Goal: Task Accomplishment & Management: Complete application form

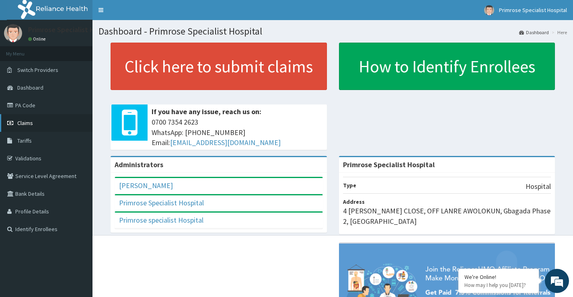
click at [42, 123] on link "Claims" at bounding box center [46, 123] width 92 height 18
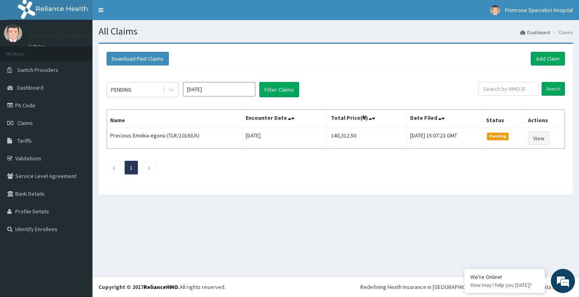
click at [193, 92] on input "[DATE]" at bounding box center [219, 89] width 72 height 14
click at [35, 118] on link "Claims" at bounding box center [46, 123] width 92 height 18
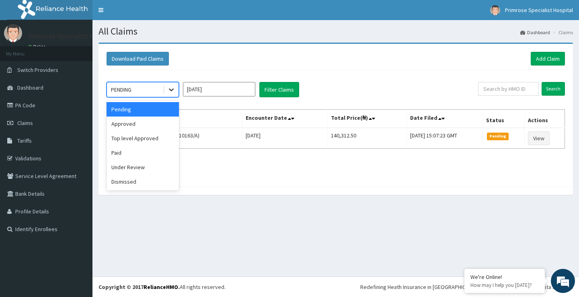
click at [171, 90] on icon at bounding box center [171, 90] width 5 height 3
click at [152, 119] on div "Approved" at bounding box center [143, 124] width 72 height 14
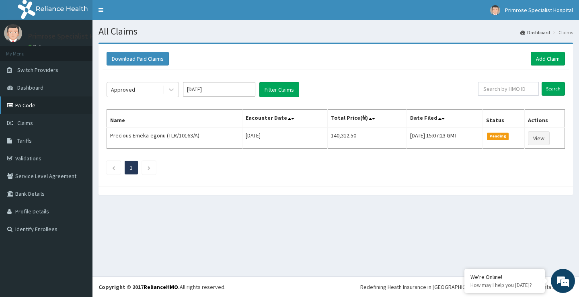
click at [60, 102] on link "PA Code" at bounding box center [46, 106] width 92 height 18
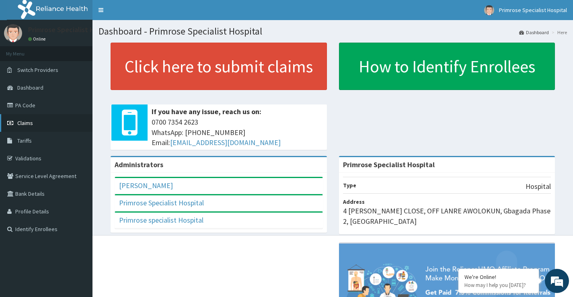
click at [66, 123] on link "Claims" at bounding box center [46, 123] width 92 height 18
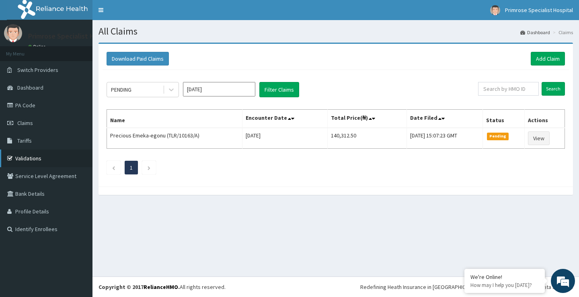
click at [59, 156] on link "Validations" at bounding box center [46, 159] width 92 height 18
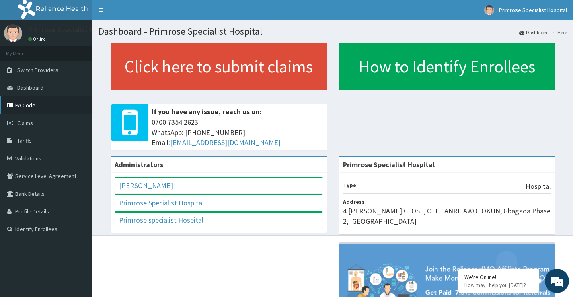
click at [46, 101] on link "PA Code" at bounding box center [46, 106] width 92 height 18
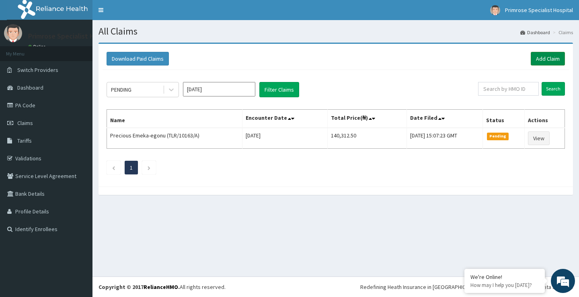
click at [535, 58] on link "Add Claim" at bounding box center [548, 59] width 34 height 14
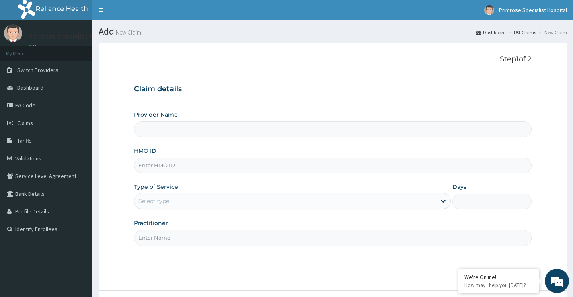
click at [152, 167] on input "HMO ID" at bounding box center [333, 166] width 398 height 16
type input "Primrose Specialist Hospital"
paste input "ARM/10228/A"
type input "ARM/10228/A"
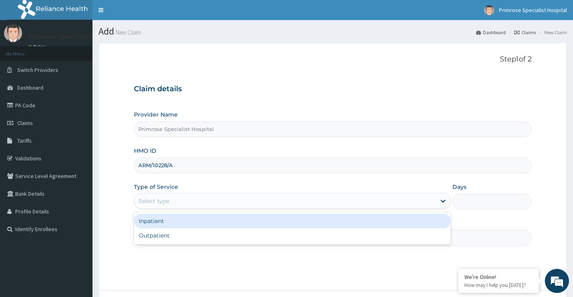
click at [431, 200] on div "Select type" at bounding box center [285, 201] width 302 height 13
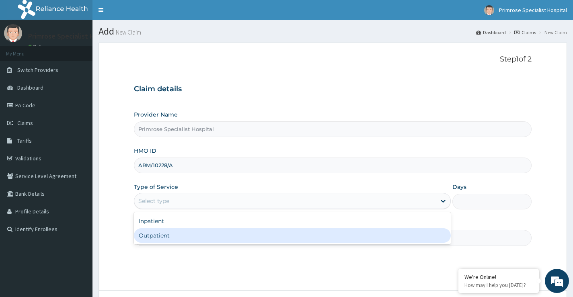
click at [399, 230] on div "Outpatient" at bounding box center [292, 235] width 317 height 14
type input "1"
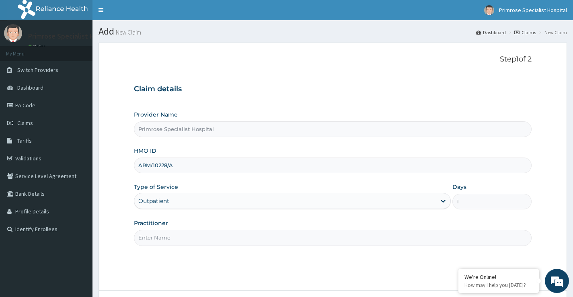
click at [396, 238] on input "Practitioner" at bounding box center [333, 238] width 398 height 16
type input "dr [PERSON_NAME]"
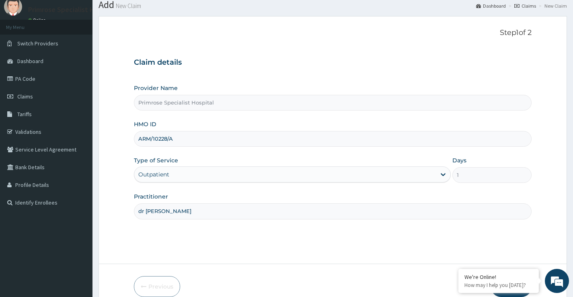
scroll to position [66, 0]
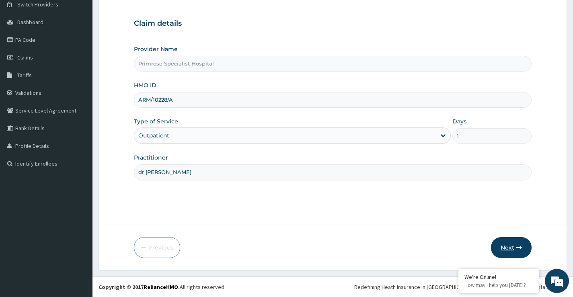
click at [514, 252] on button "Next" at bounding box center [511, 247] width 41 height 21
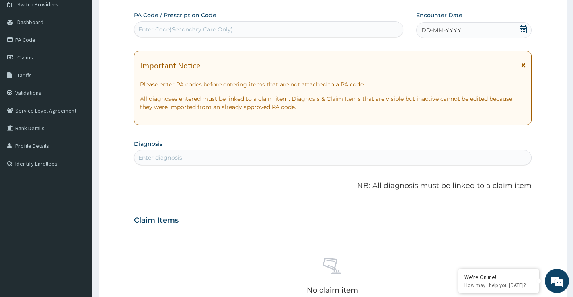
scroll to position [0, 0]
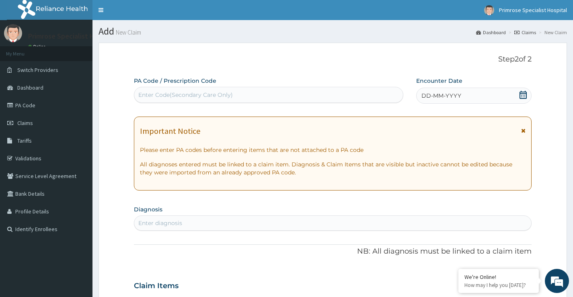
click at [165, 97] on div "Enter Code(Secondary Care Only)" at bounding box center [185, 95] width 95 height 8
type input "B54"
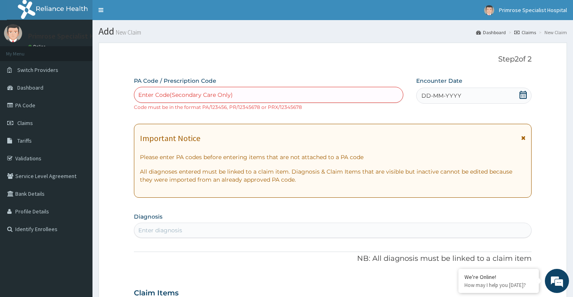
click at [527, 97] on div "DD-MM-YYYY" at bounding box center [473, 96] width 115 height 16
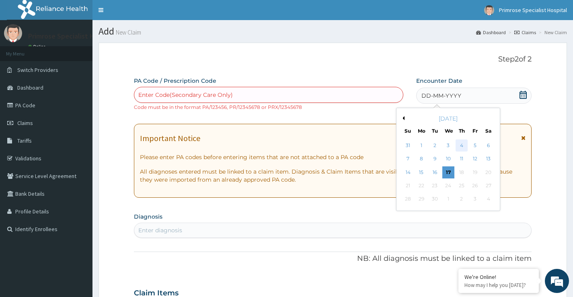
click at [465, 146] on div "4" at bounding box center [462, 146] width 12 height 12
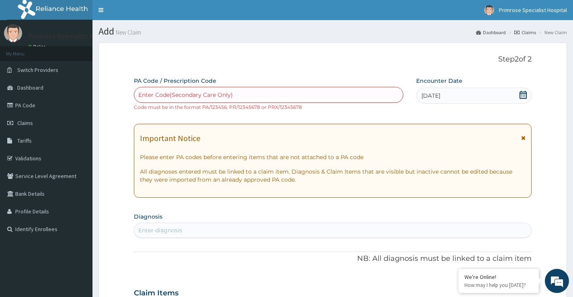
click at [259, 105] on small "Code must be in the format PA/123456, PR/12345678 or PRX/12345678" at bounding box center [218, 107] width 168 height 6
click at [178, 97] on div "Enter Code(Secondary Care Only)" at bounding box center [185, 95] width 95 height 8
type input "M"
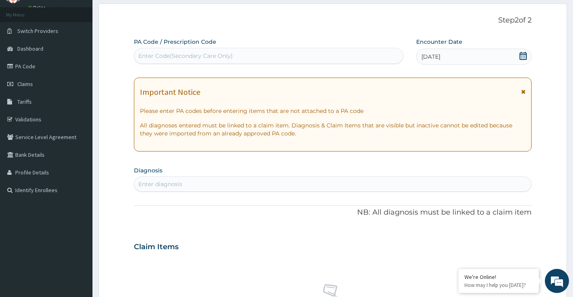
scroll to position [80, 0]
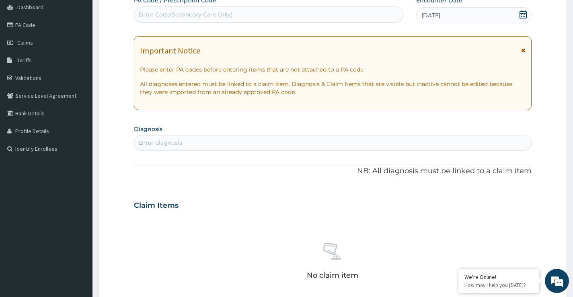
click at [186, 136] on div "Enter diagnosis" at bounding box center [332, 142] width 397 height 13
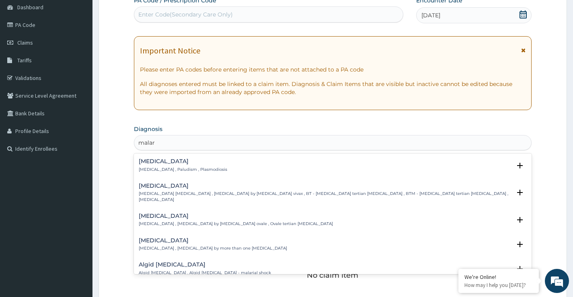
click at [182, 169] on p "Malaria , Paludism , Plasmodiosis" at bounding box center [183, 170] width 88 height 6
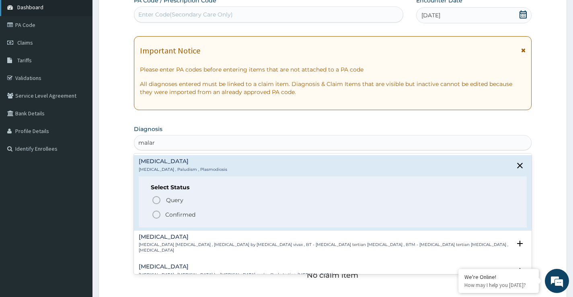
type input "malar"
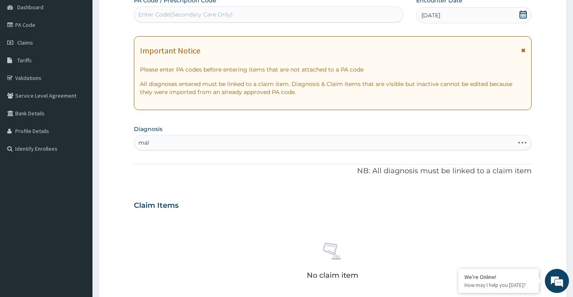
type input "mala"
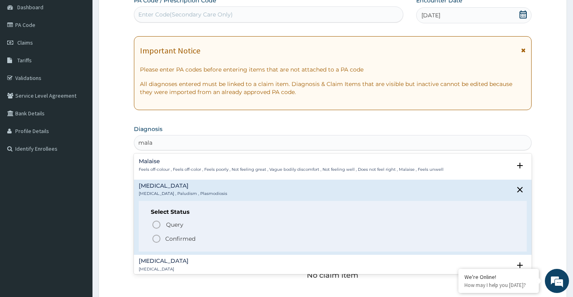
click at [160, 241] on circle "status option filled" at bounding box center [156, 238] width 7 height 7
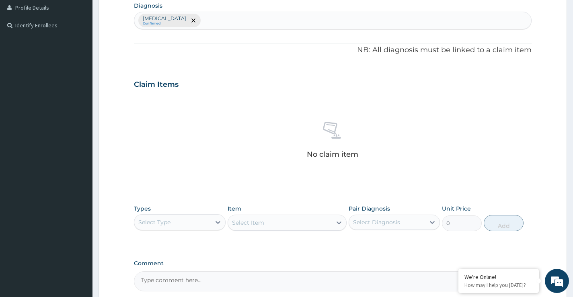
scroll to position [121, 0]
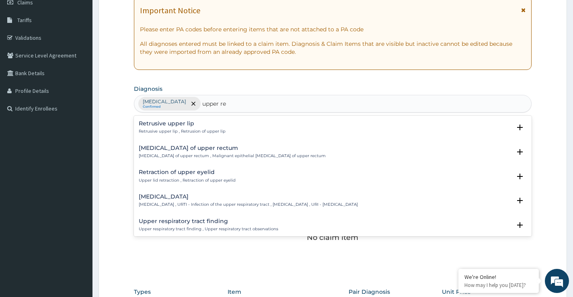
type input "upper res"
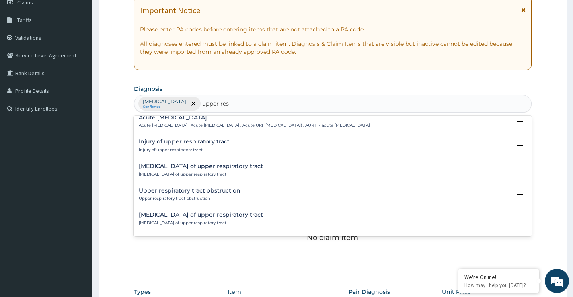
scroll to position [161, 0]
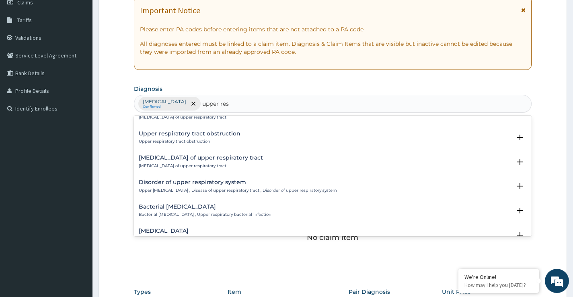
click at [192, 228] on h4 "Viral upper respiratory tract infection" at bounding box center [183, 231] width 88 height 6
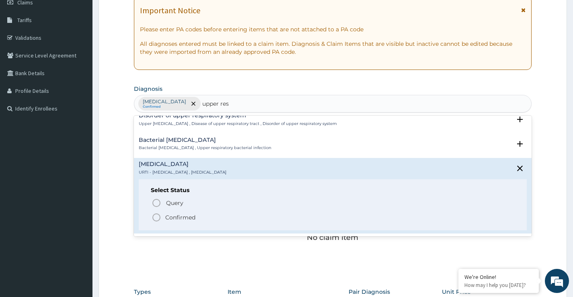
scroll to position [241, 0]
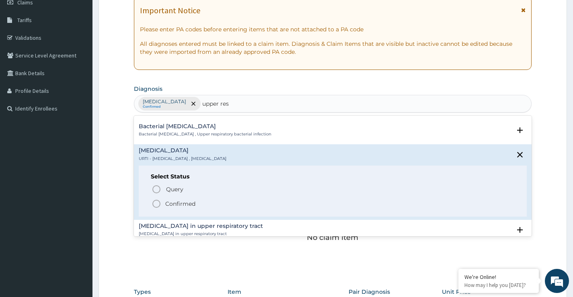
click at [161, 203] on icon "status option filled" at bounding box center [157, 204] width 10 height 10
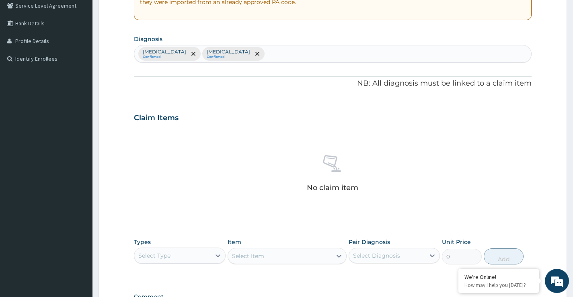
scroll to position [201, 0]
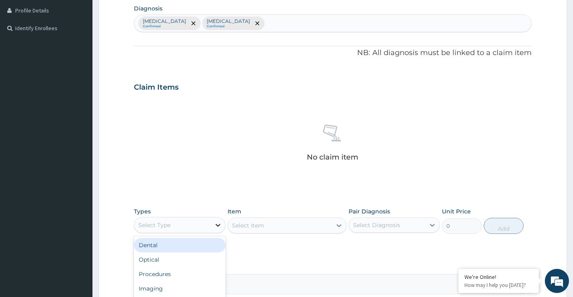
click at [221, 227] on icon at bounding box center [218, 225] width 8 height 8
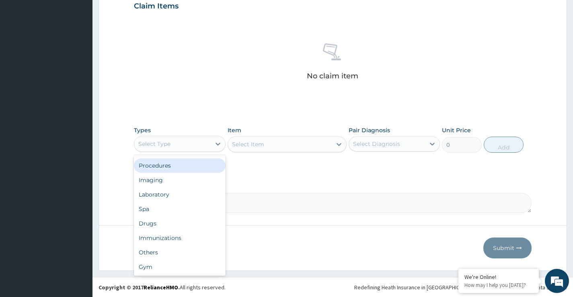
scroll to position [283, 0]
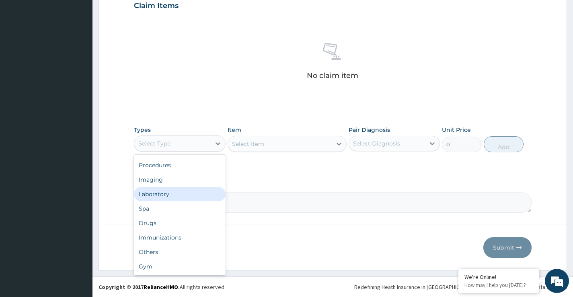
click at [181, 196] on div "Laboratory" at bounding box center [179, 194] width 91 height 14
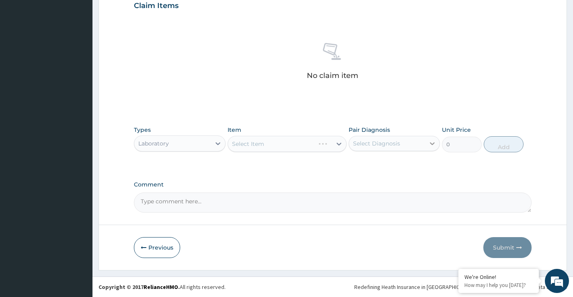
click at [433, 140] on icon at bounding box center [432, 144] width 8 height 8
click at [351, 163] on div "Malaria" at bounding box center [394, 164] width 91 height 16
checkbox input "true"
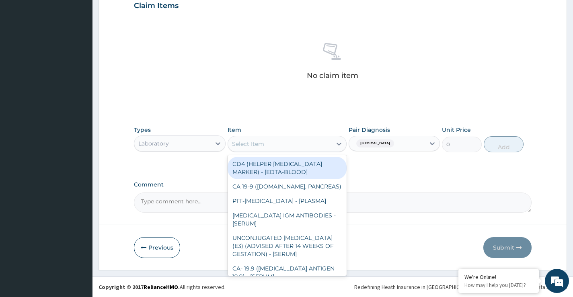
click at [331, 146] on div "Select Item" at bounding box center [280, 144] width 104 height 13
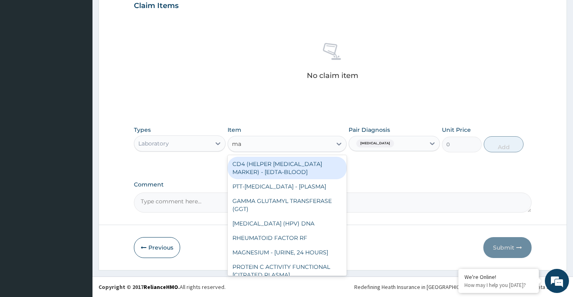
type input "m"
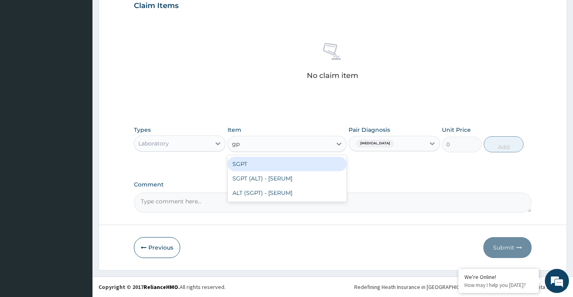
type input "g"
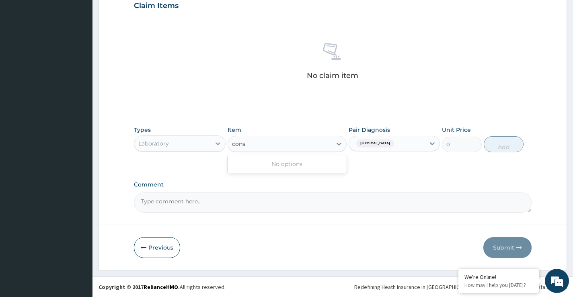
type input "cons"
click at [214, 141] on icon at bounding box center [218, 144] width 8 height 8
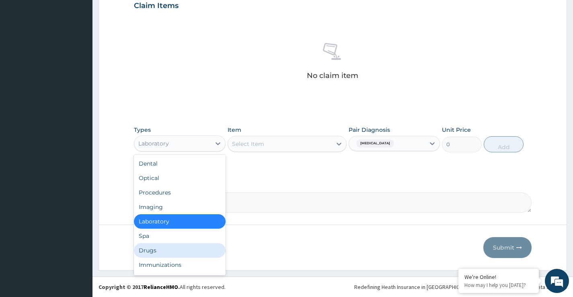
scroll to position [27, 0]
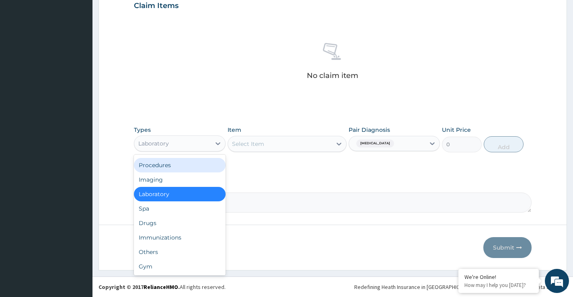
click at [202, 164] on div "Procedures" at bounding box center [179, 165] width 91 height 14
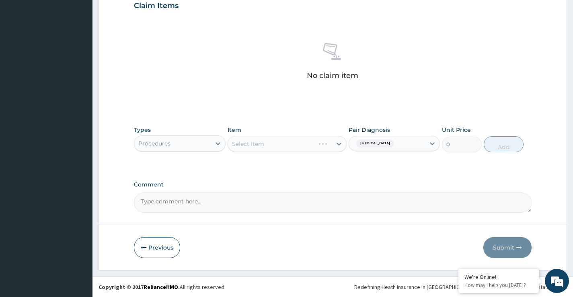
click at [340, 144] on div "Select Item" at bounding box center [287, 144] width 119 height 16
click at [340, 144] on icon at bounding box center [339, 144] width 8 height 8
type input "g"
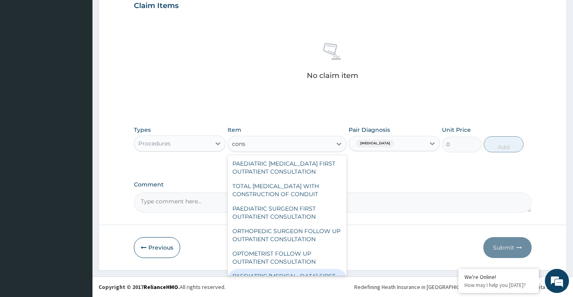
scroll to position [121, 0]
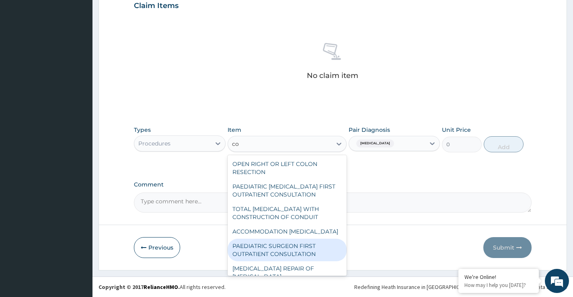
type input "c"
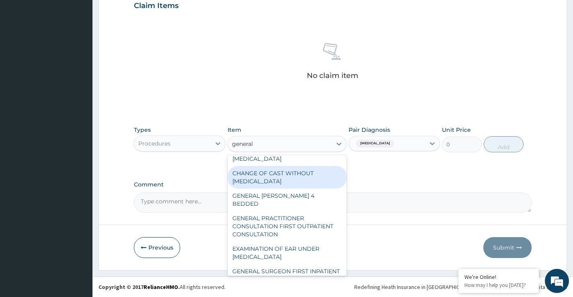
scroll to position [105, 0]
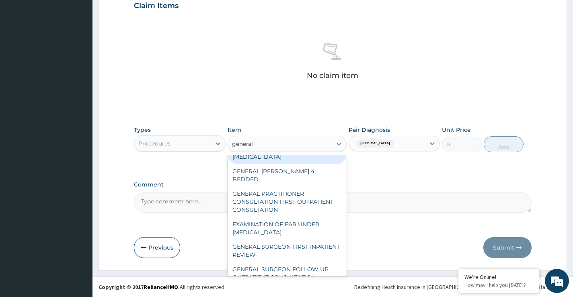
type input "general"
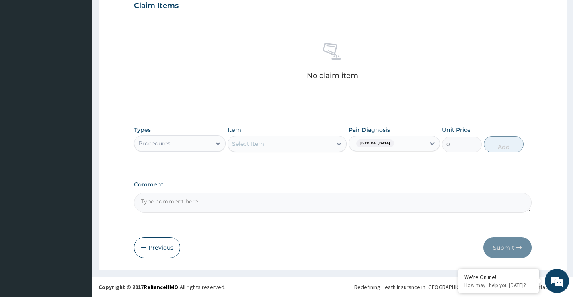
click at [348, 210] on textarea "Comment" at bounding box center [333, 203] width 398 height 20
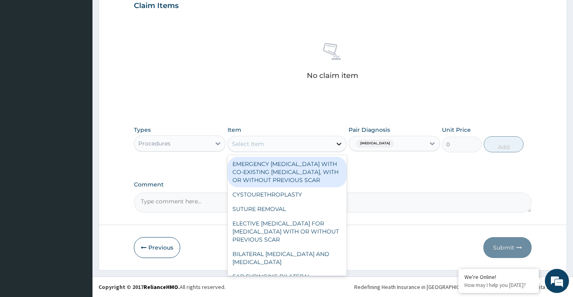
click at [339, 142] on icon at bounding box center [339, 144] width 8 height 8
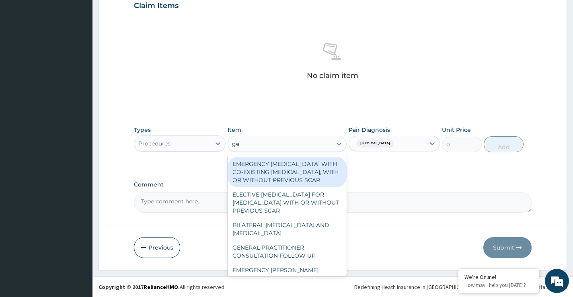
type input "ge"
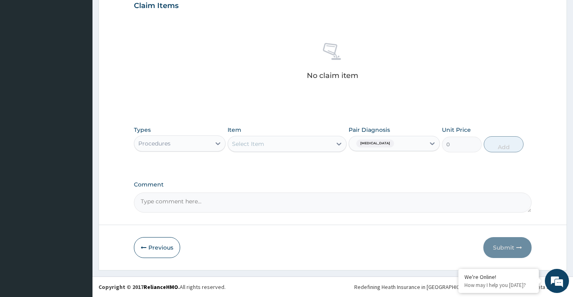
click at [445, 103] on div "No claim item" at bounding box center [333, 62] width 398 height 92
click at [334, 142] on div at bounding box center [339, 144] width 14 height 14
type input "general"
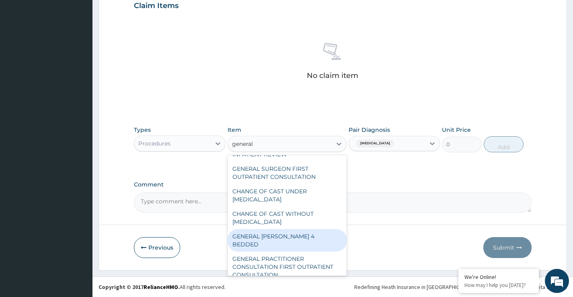
scroll to position [108, 0]
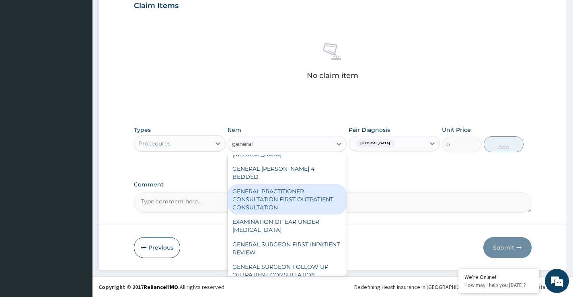
click at [315, 187] on div "GENERAL PRACTITIONER CONSULTATION FIRST OUTPATIENT CONSULTATION" at bounding box center [287, 199] width 119 height 31
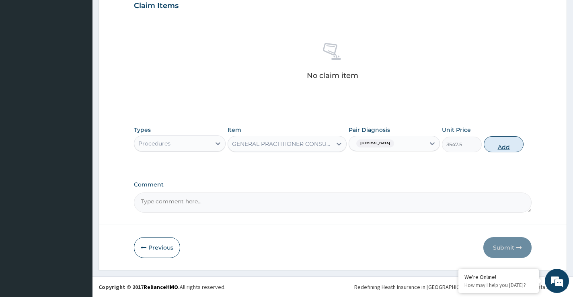
click at [506, 149] on button "Add" at bounding box center [504, 144] width 40 height 16
type input "0"
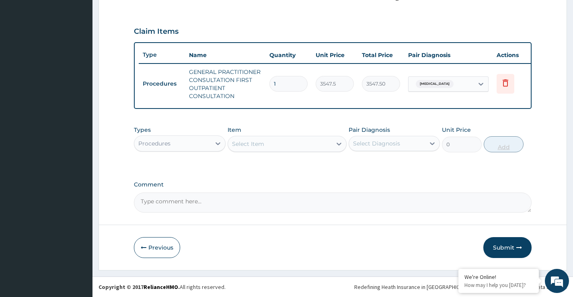
scroll to position [263, 0]
click at [221, 145] on icon at bounding box center [218, 144] width 8 height 8
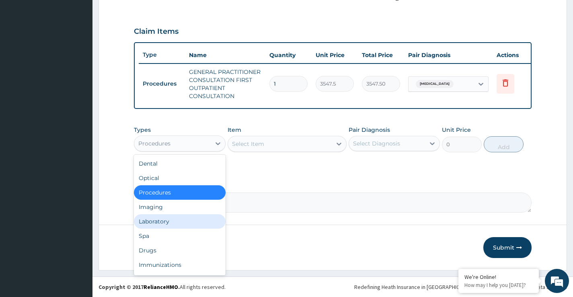
click at [201, 218] on div "Laboratory" at bounding box center [179, 221] width 91 height 14
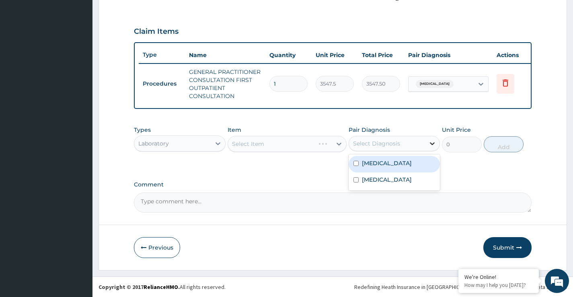
click at [428, 142] on div at bounding box center [432, 143] width 14 height 14
click at [405, 166] on div "Malaria" at bounding box center [394, 164] width 91 height 16
checkbox input "true"
click at [336, 142] on icon at bounding box center [339, 144] width 8 height 8
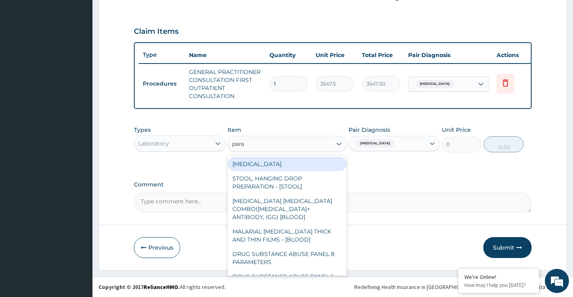
type input "paras"
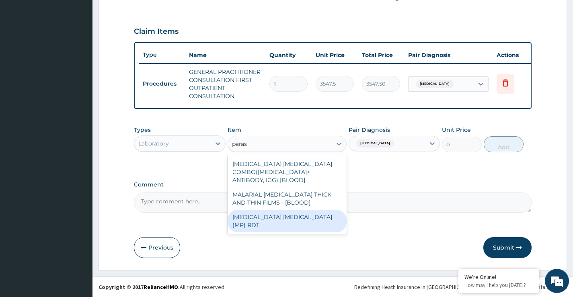
click at [300, 210] on div "MALARIA PARASITE (MP) RDT" at bounding box center [287, 221] width 119 height 23
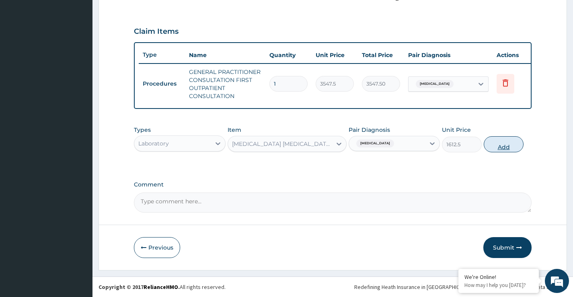
click at [493, 145] on button "Add" at bounding box center [504, 144] width 40 height 16
type input "0"
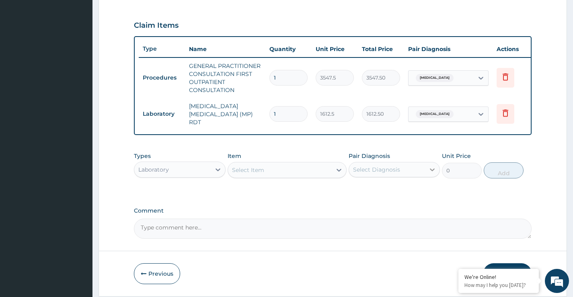
click at [429, 169] on icon at bounding box center [432, 170] width 8 height 8
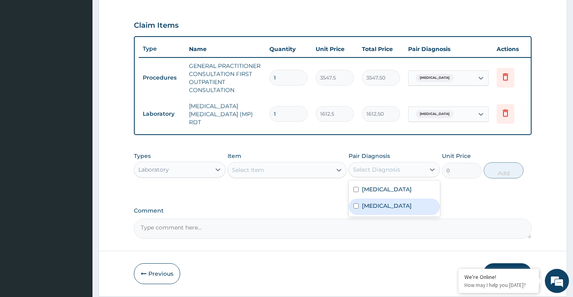
click at [386, 210] on label "Viral upper respiratory tract infection" at bounding box center [387, 206] width 50 height 8
checkbox input "true"
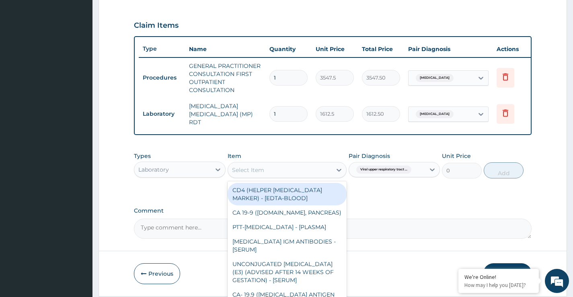
click at [315, 170] on div "Select Item" at bounding box center [280, 170] width 104 height 13
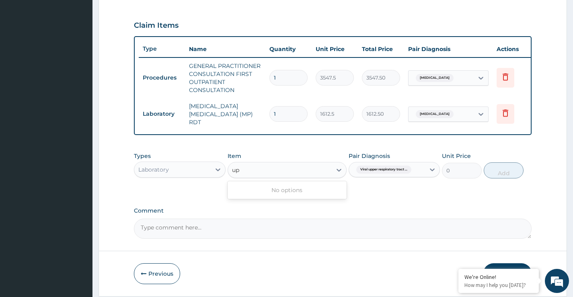
type input "u"
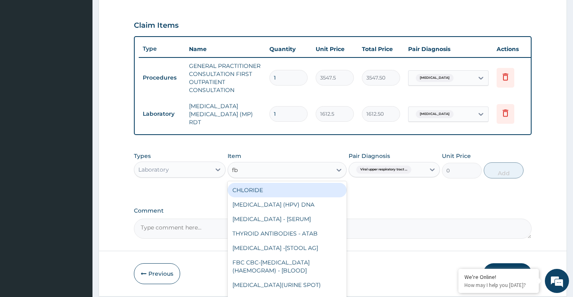
type input "fbc"
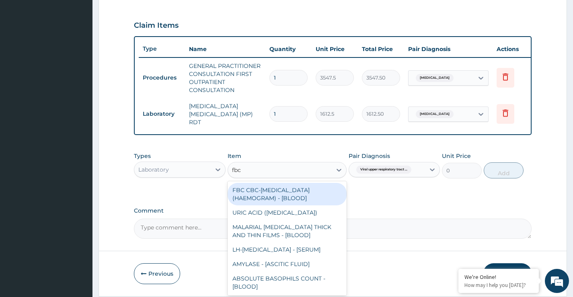
click at [284, 199] on div "FBC CBC-COMPLETE BLOOD COUNT (HAEMOGRAM) - [BLOOD]" at bounding box center [287, 194] width 119 height 23
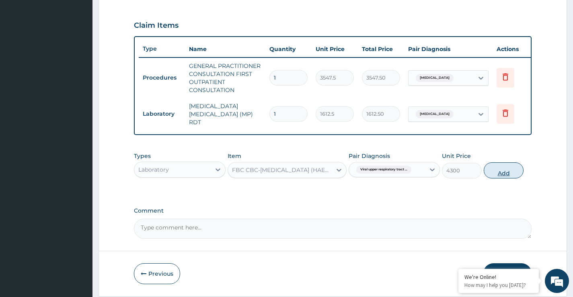
click at [501, 171] on button "Add" at bounding box center [504, 170] width 40 height 16
type input "0"
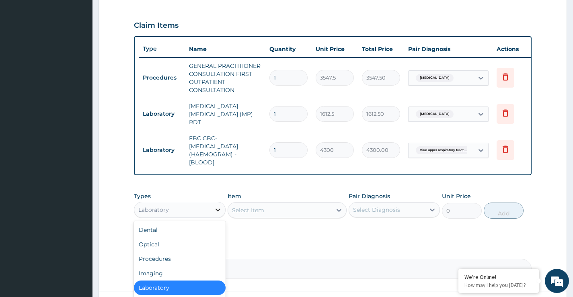
click at [212, 211] on div at bounding box center [218, 210] width 14 height 14
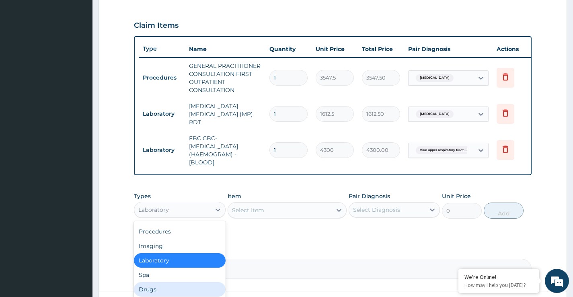
click at [155, 289] on div "Drugs" at bounding box center [179, 289] width 91 height 14
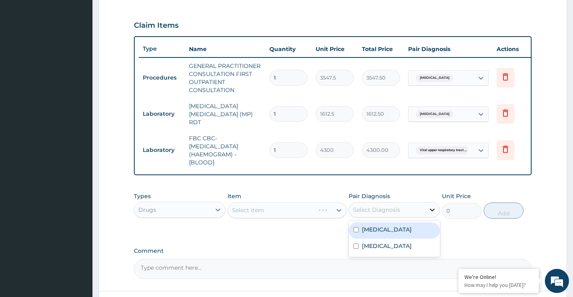
click at [426, 214] on div at bounding box center [432, 210] width 14 height 14
click at [435, 221] on div "Types Drugs Item Select Item Pair Diagnosis option Viral upper respiratory trac…" at bounding box center [333, 205] width 398 height 35
click at [434, 213] on icon at bounding box center [432, 210] width 8 height 8
click at [386, 234] on div "Malaria" at bounding box center [394, 230] width 91 height 16
checkbox input "true"
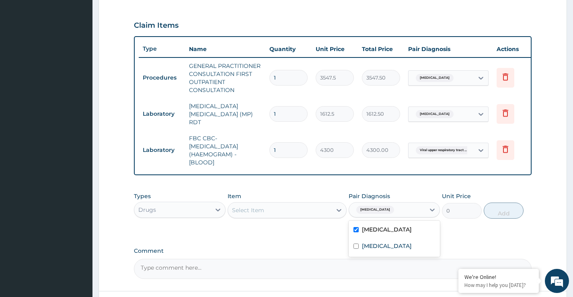
click at [321, 211] on div "Select Item" at bounding box center [280, 210] width 104 height 13
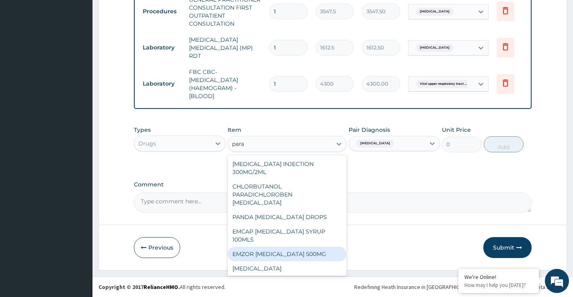
scroll to position [23, 0]
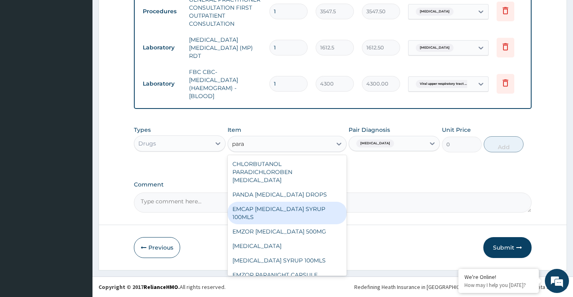
type input "para"
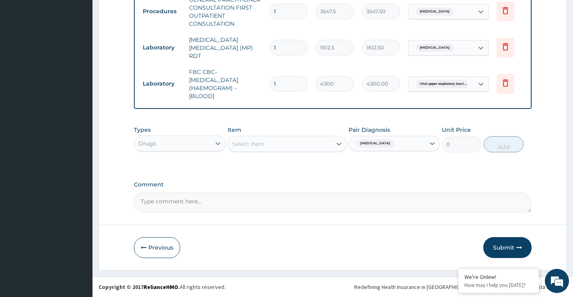
click at [248, 149] on div "Select Item" at bounding box center [280, 144] width 104 height 13
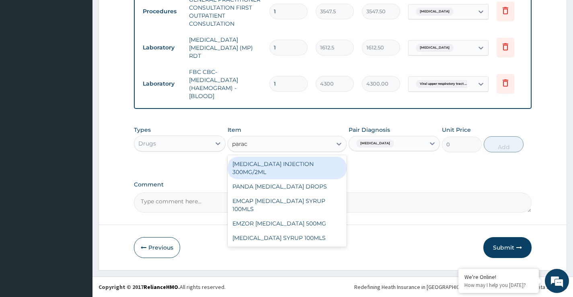
type input "parace"
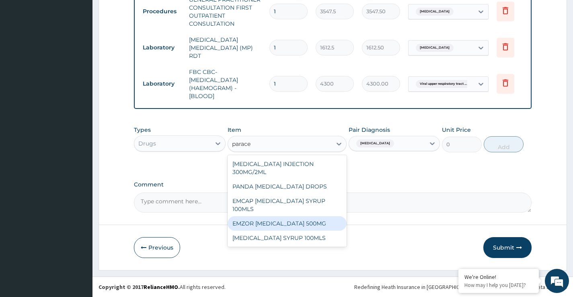
click at [306, 220] on div "EMZOR PARACETAMOL 500MG" at bounding box center [287, 223] width 119 height 14
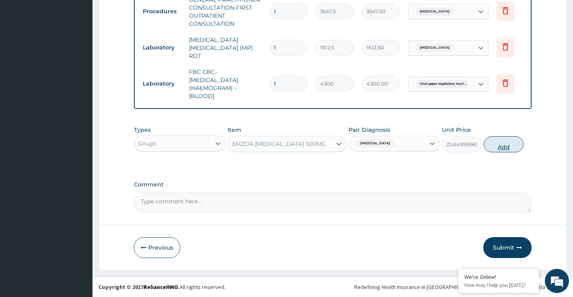
click at [522, 146] on button "Add" at bounding box center [504, 144] width 40 height 16
type input "0"
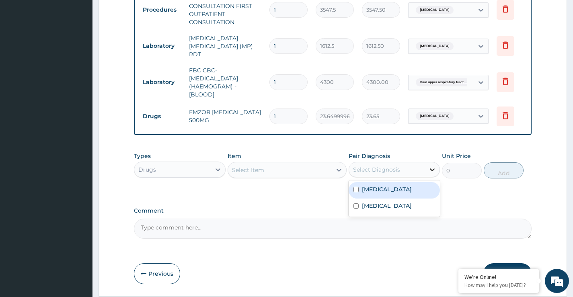
click at [429, 167] on icon at bounding box center [432, 170] width 8 height 8
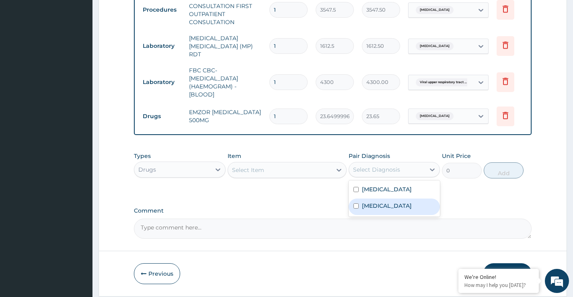
click at [353, 209] on input "checkbox" at bounding box center [355, 205] width 5 height 5
checkbox input "true"
click at [304, 171] on div "Select Item" at bounding box center [280, 170] width 104 height 13
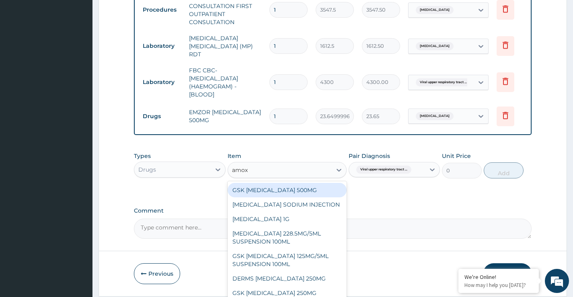
type input "amoxi"
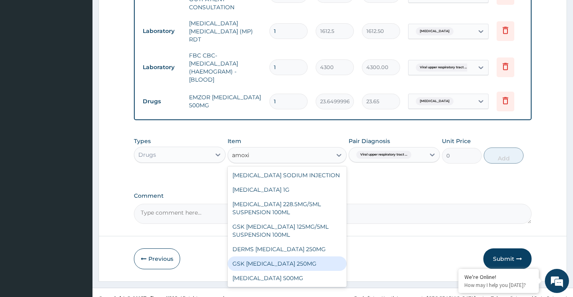
scroll to position [359, 0]
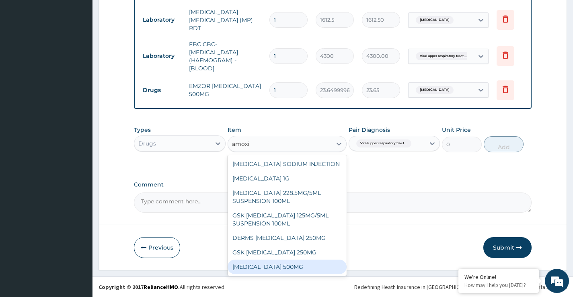
click at [299, 263] on div "AMOXICILLIN 500MG" at bounding box center [287, 267] width 119 height 14
type input "70.94999694824219"
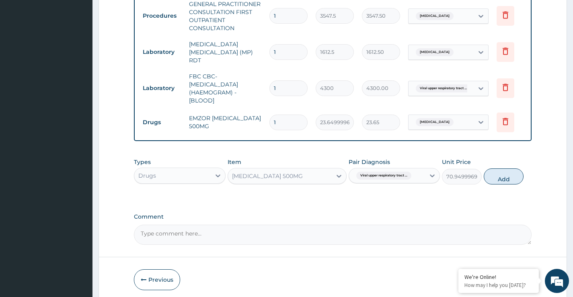
scroll to position [278, 0]
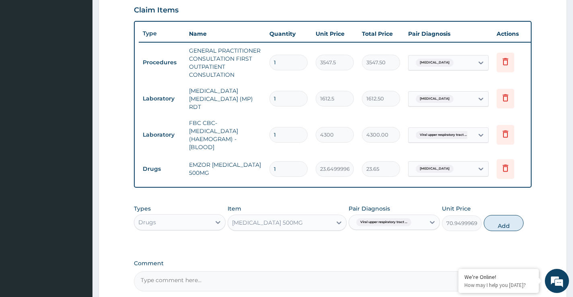
click at [279, 167] on input "1" at bounding box center [288, 169] width 38 height 16
type input "0.00"
type input "3"
type input "70.95"
type input "30"
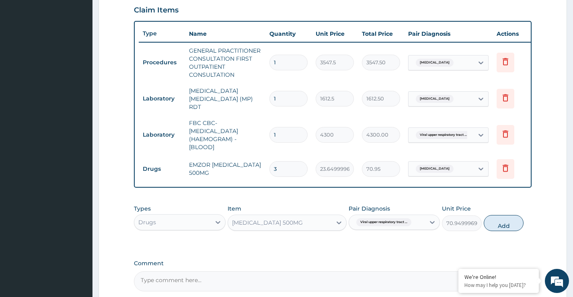
type input "709.50"
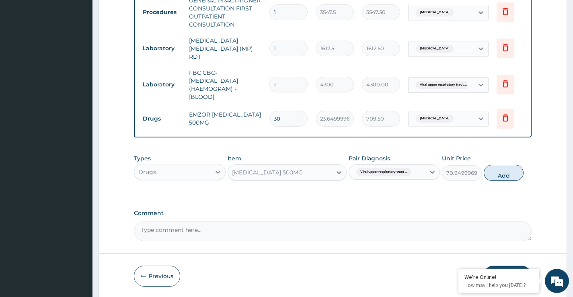
scroll to position [359, 0]
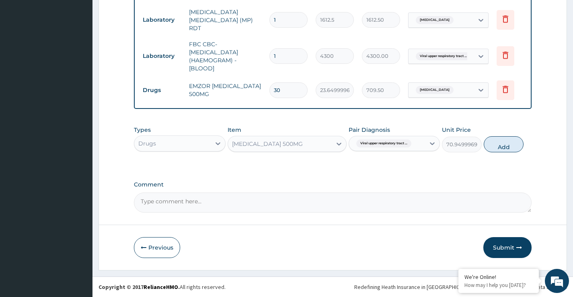
type input "30"
click at [496, 146] on button "Add" at bounding box center [504, 144] width 40 height 16
type input "0"
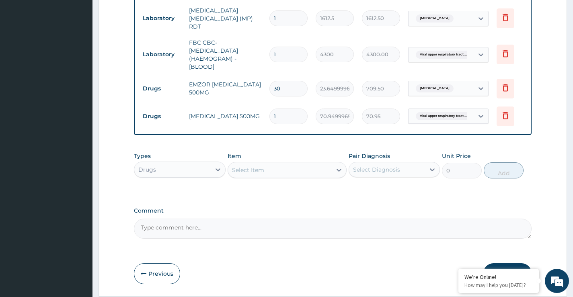
type input "15"
type input "1064.25"
type input "15"
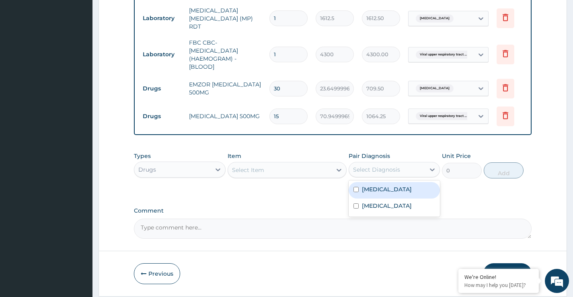
click at [419, 173] on div "Select Diagnosis" at bounding box center [387, 169] width 76 height 13
click at [401, 193] on div "Malaria" at bounding box center [394, 190] width 91 height 16
checkbox input "true"
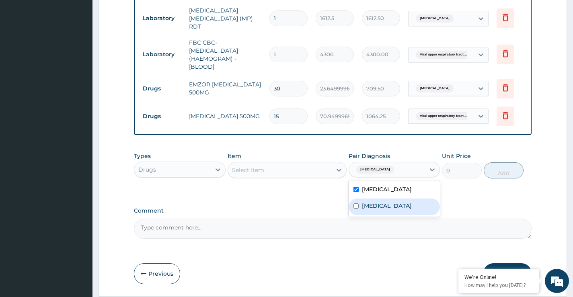
click at [358, 209] on input "checkbox" at bounding box center [355, 205] width 5 height 5
checkbox input "true"
click at [333, 171] on div at bounding box center [339, 170] width 14 height 14
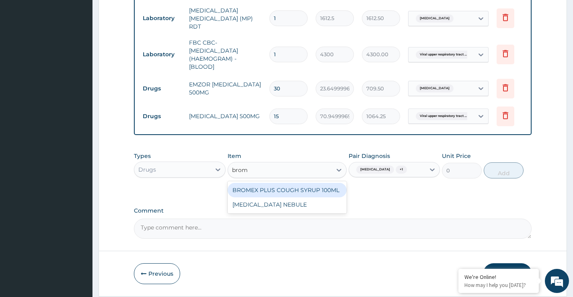
type input "brom"
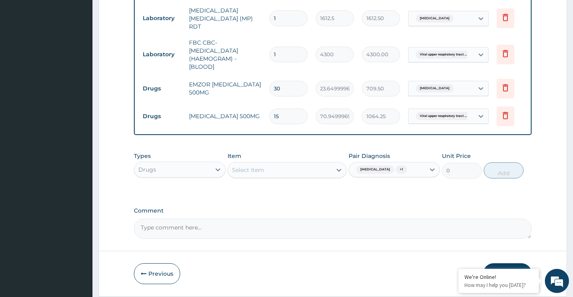
click at [246, 174] on div "Select Item" at bounding box center [248, 170] width 32 height 8
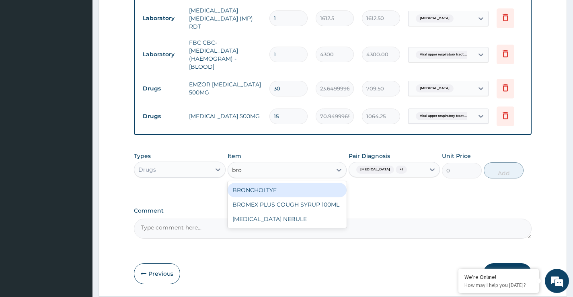
type input "brom"
click at [269, 194] on div "BROMEX PLUS COUGH SYRUP 100ML" at bounding box center [287, 190] width 119 height 14
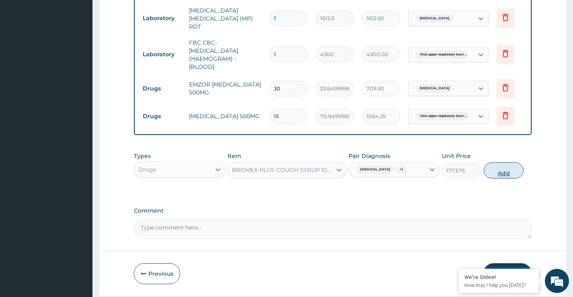
click at [498, 167] on button "Add" at bounding box center [504, 170] width 40 height 16
type input "0"
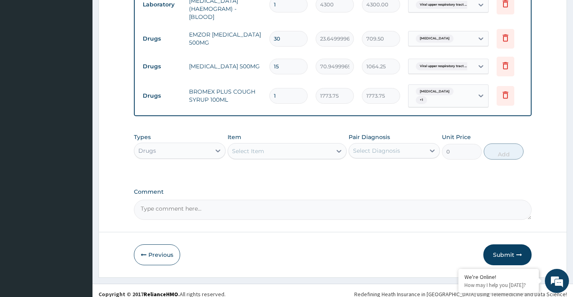
scroll to position [414, 0]
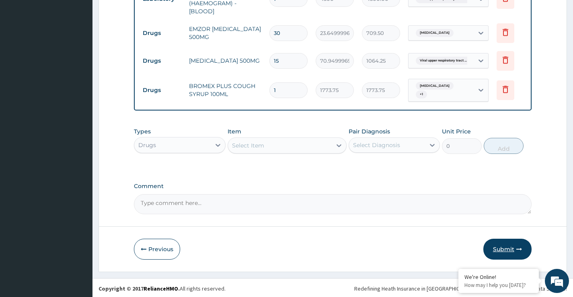
click at [515, 244] on button "Submit" at bounding box center [507, 249] width 48 height 21
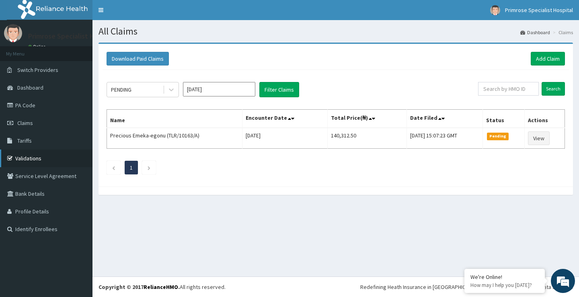
click at [43, 160] on link "Validations" at bounding box center [46, 159] width 92 height 18
